Goal: Information Seeking & Learning: Understand process/instructions

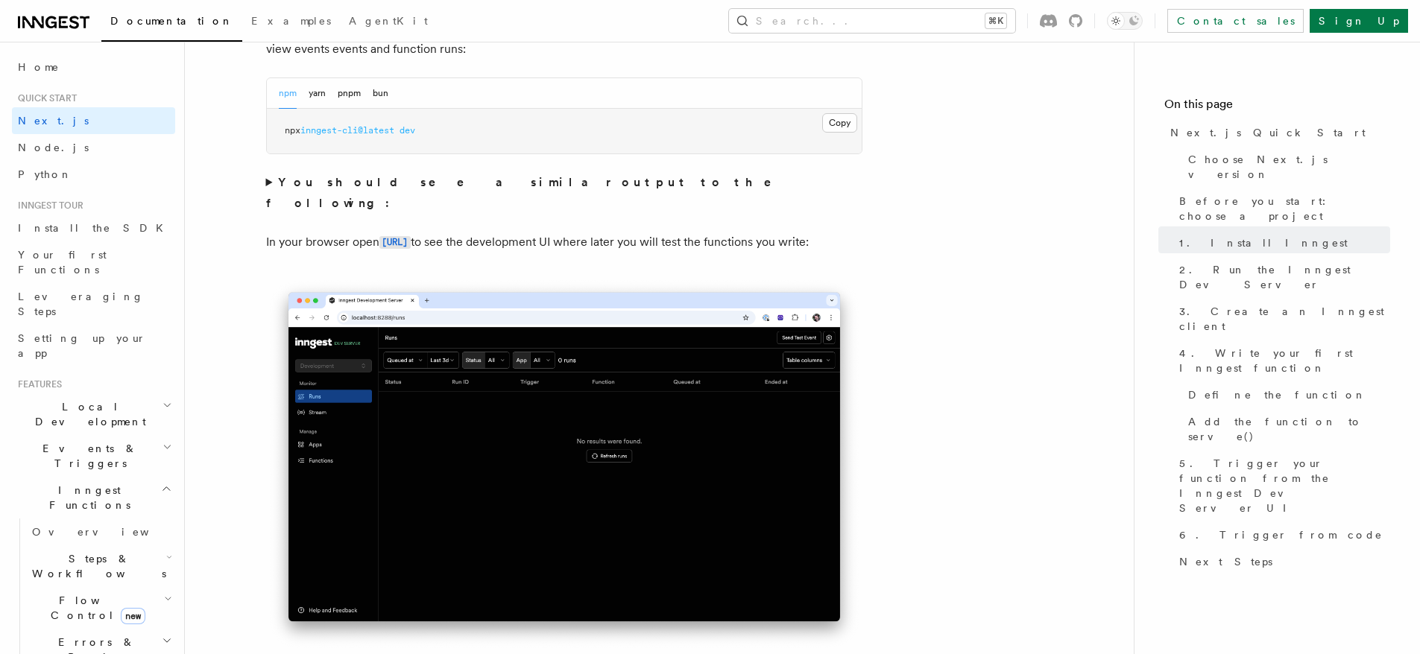
scroll to position [861, 0]
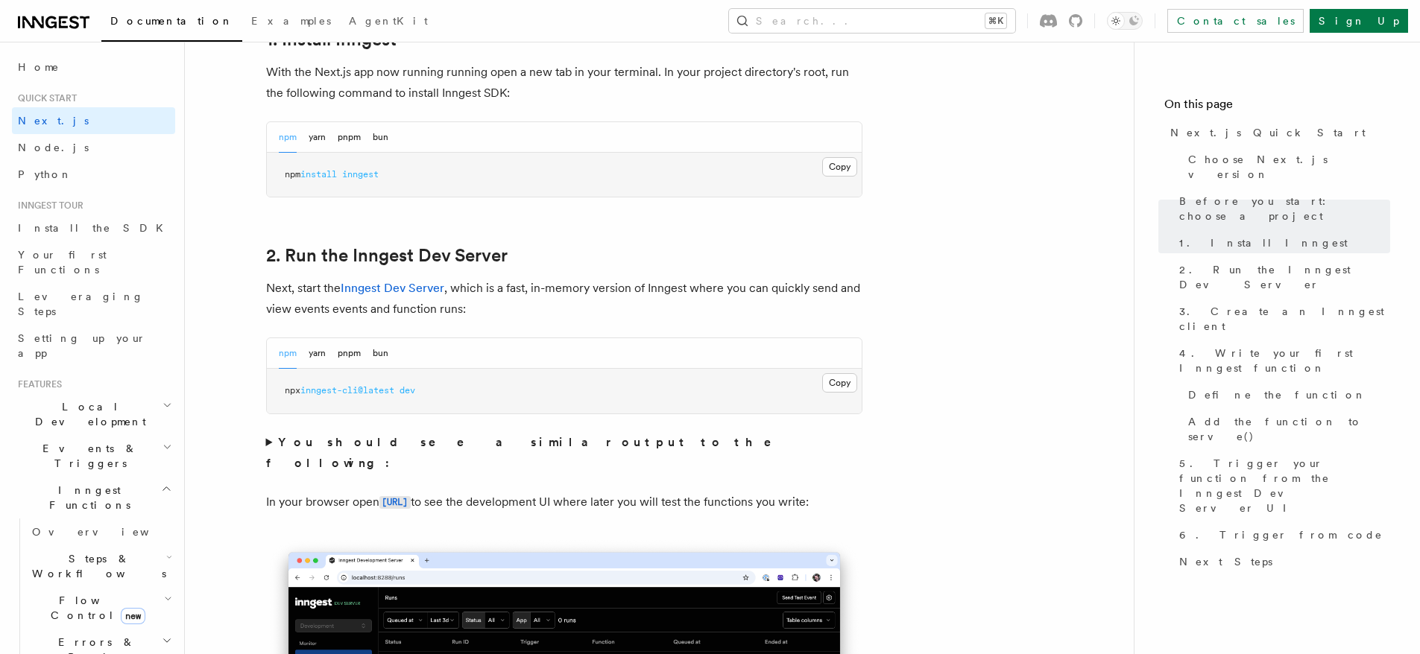
drag, startPoint x: 807, startPoint y: 183, endPoint x: 821, endPoint y: 175, distance: 16.0
click at [808, 182] on pre "npm install inngest" at bounding box center [564, 175] width 595 height 45
click at [834, 168] on button "Copy Copied" at bounding box center [839, 166] width 35 height 19
click at [833, 388] on button "Copy Copied" at bounding box center [839, 382] width 35 height 19
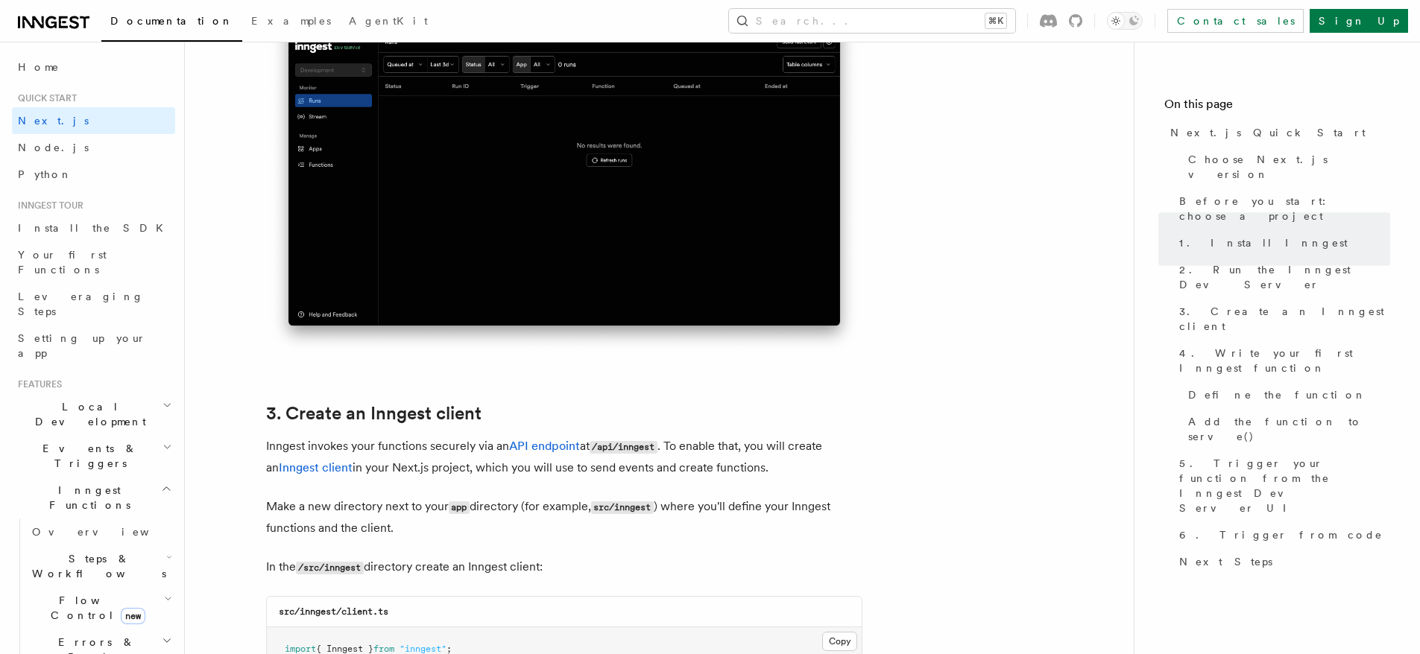
scroll to position [1740, 0]
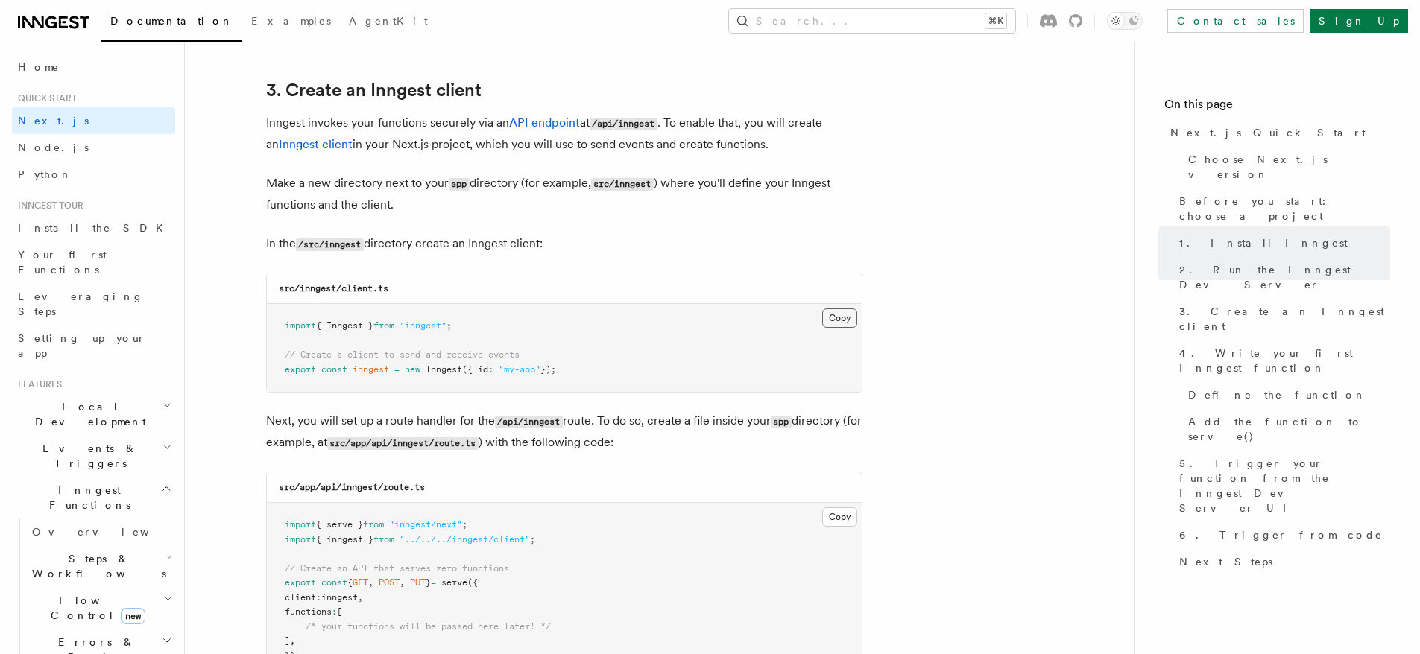
click at [841, 321] on button "Copy Copied" at bounding box center [839, 318] width 35 height 19
click at [841, 320] on button "Copy Copied" at bounding box center [839, 318] width 35 height 19
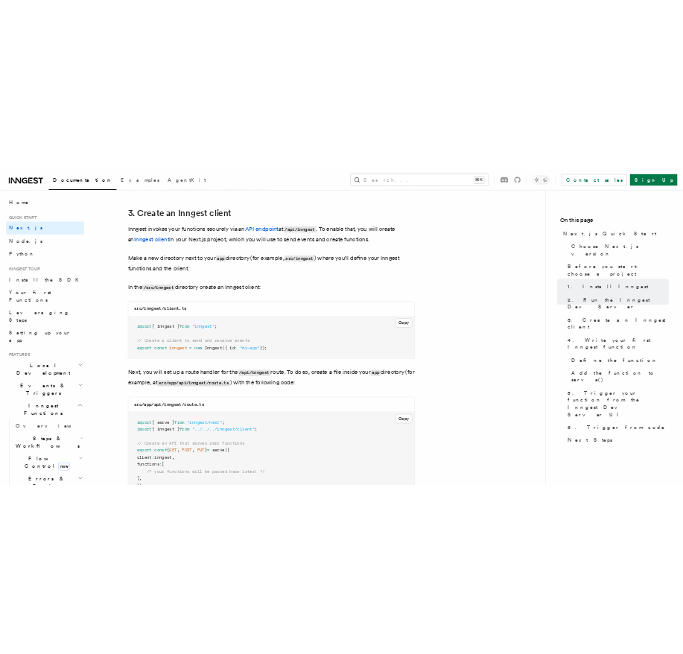
scroll to position [1888, 0]
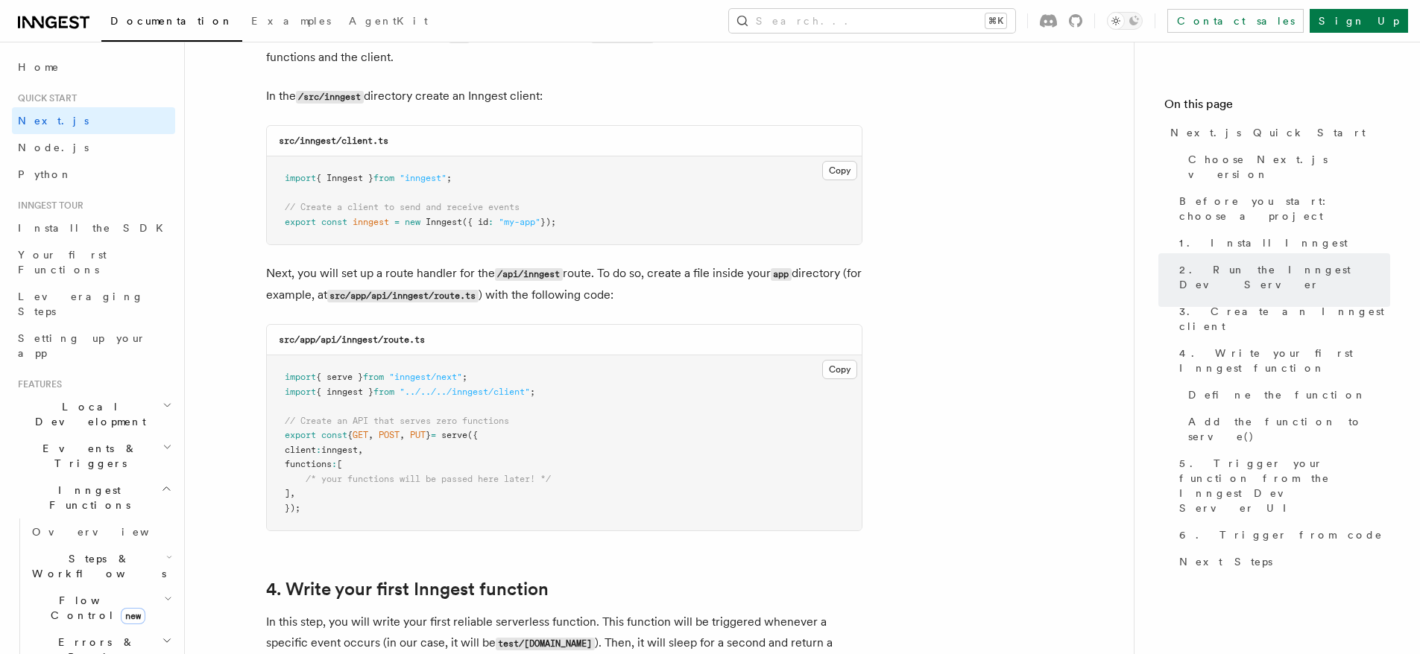
click at [827, 358] on pre "import { serve } from "inngest/next" ; import { inngest } from "../../../innges…" at bounding box center [564, 443] width 595 height 175
click at [835, 367] on button "Copy Copied" at bounding box center [839, 369] width 35 height 19
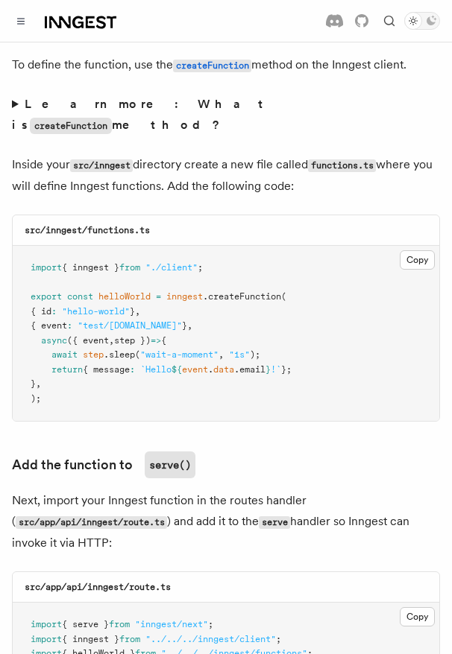
scroll to position [2632, 0]
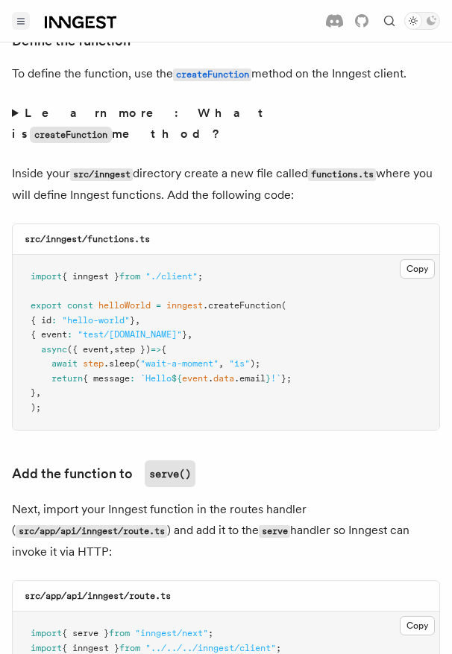
click at [25, 23] on button "Toggle navigation" at bounding box center [21, 21] width 18 height 18
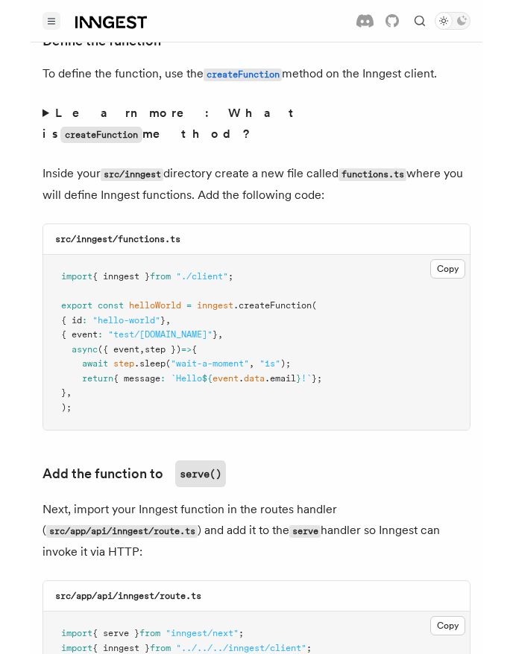
scroll to position [2640, 0]
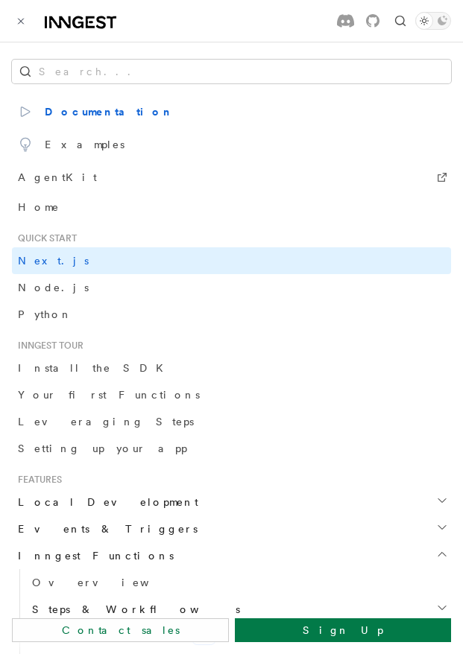
click at [25, 23] on button "Toggle navigation" at bounding box center [21, 21] width 18 height 18
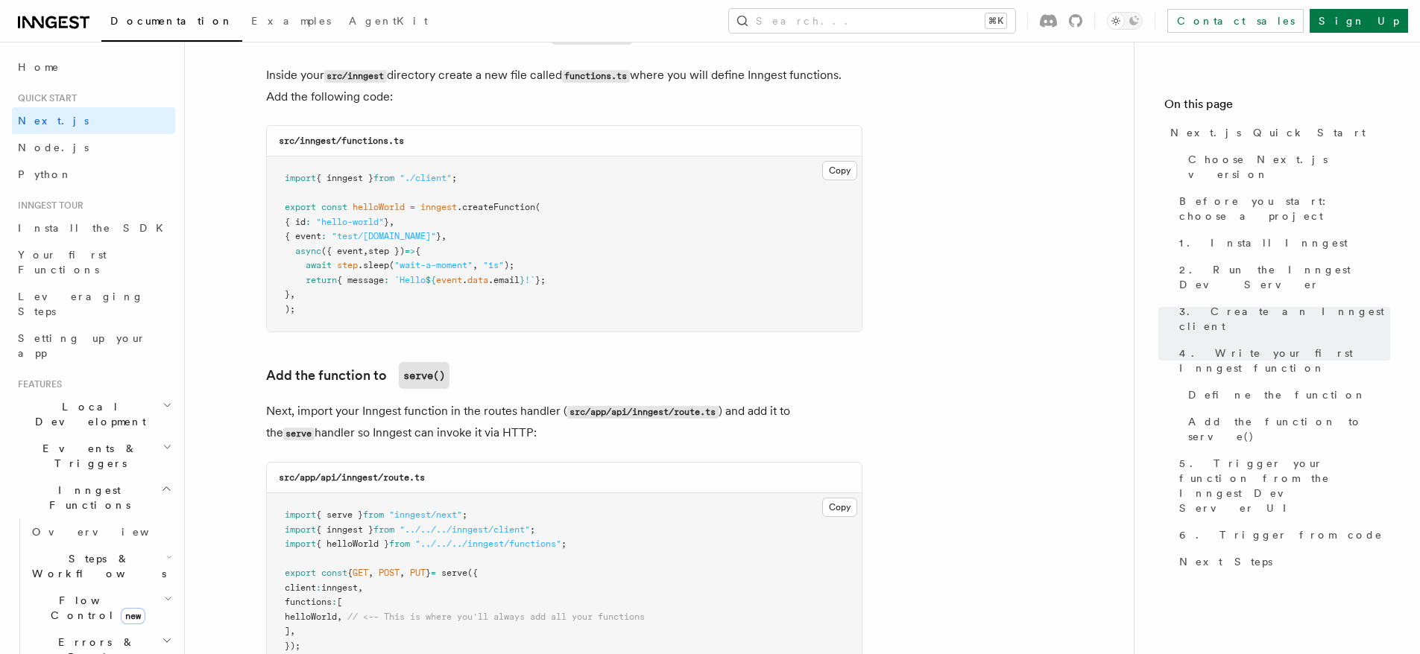
click at [489, 402] on p "Next, import your Inngest function in the routes handler ( src/app/api/inngest/…" at bounding box center [564, 422] width 596 height 43
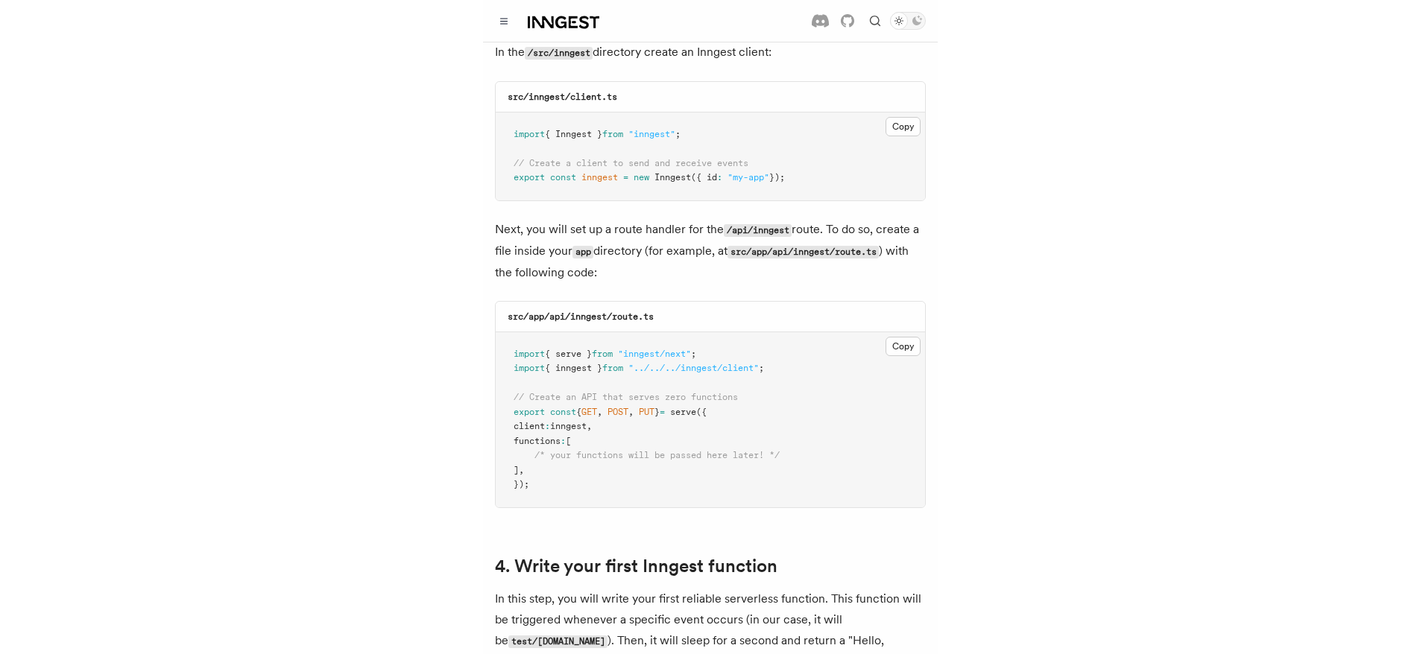
scroll to position [1890, 0]
